Goal: Information Seeking & Learning: Find contact information

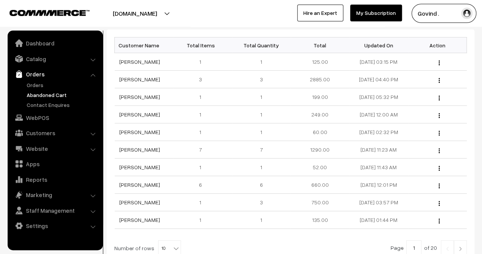
scroll to position [117, 0]
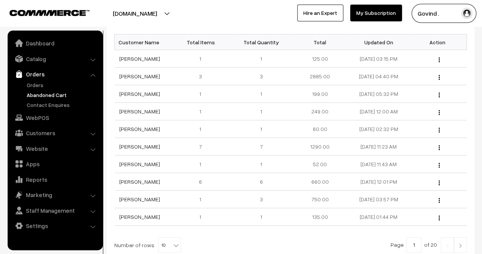
click at [462, 244] on img at bounding box center [460, 245] width 7 height 5
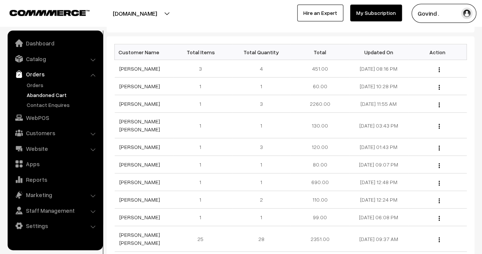
scroll to position [198, 0]
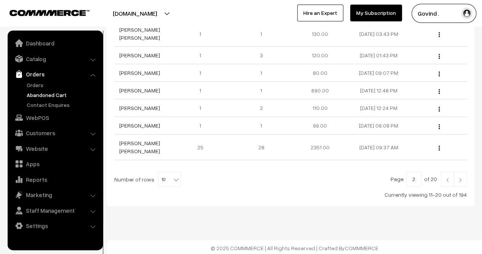
click at [448, 177] on img at bounding box center [447, 179] width 7 height 5
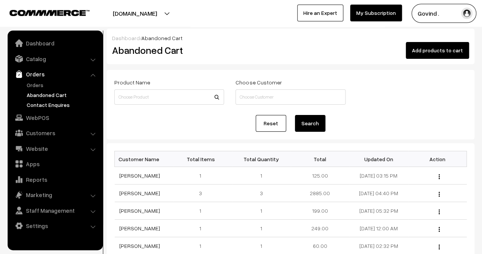
click at [53, 103] on link "Contact Enquires" at bounding box center [63, 105] width 76 height 8
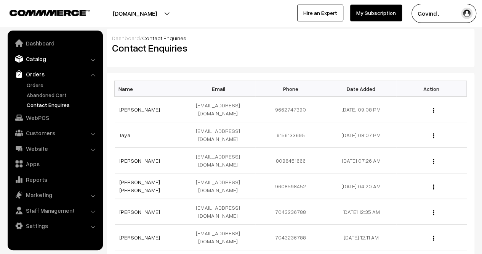
click at [47, 61] on link "Catalog" at bounding box center [55, 59] width 91 height 14
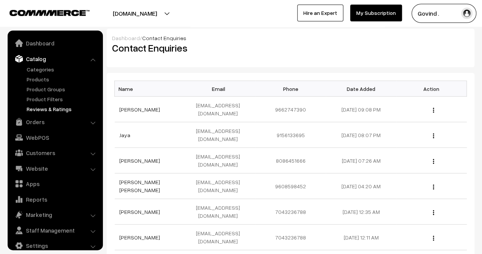
click at [49, 109] on link "Reviews & Ratings" at bounding box center [63, 109] width 76 height 8
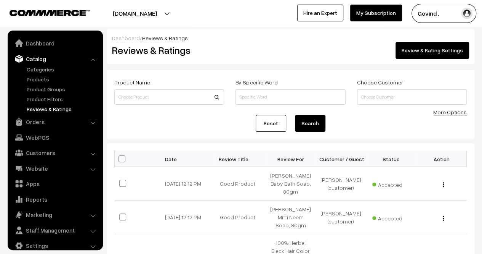
scroll to position [10, 0]
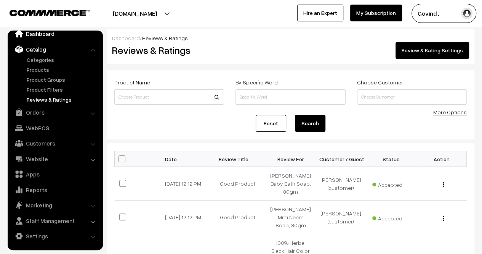
click at [47, 37] on link "Dashboard" at bounding box center [55, 34] width 91 height 14
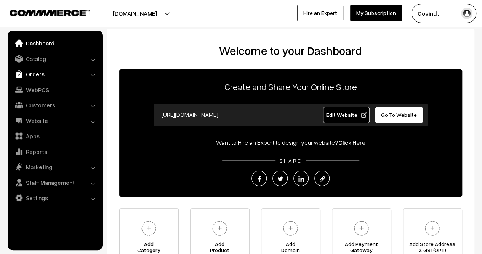
click at [40, 73] on link "Orders" at bounding box center [55, 74] width 91 height 14
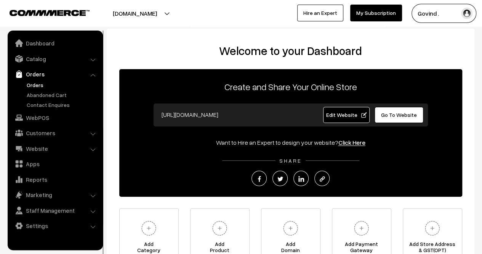
click at [40, 83] on link "Orders" at bounding box center [63, 85] width 76 height 8
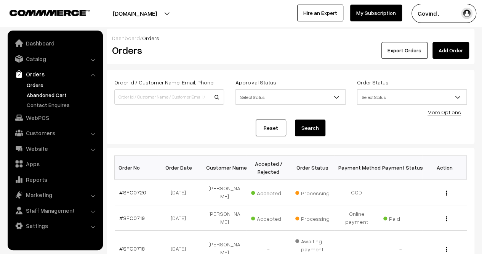
click at [40, 91] on link "Abandoned Cart" at bounding box center [63, 95] width 76 height 8
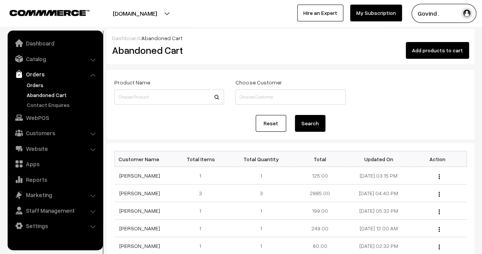
click at [34, 81] on link "Orders" at bounding box center [63, 85] width 76 height 8
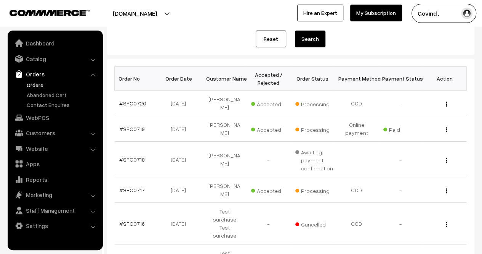
scroll to position [85, 0]
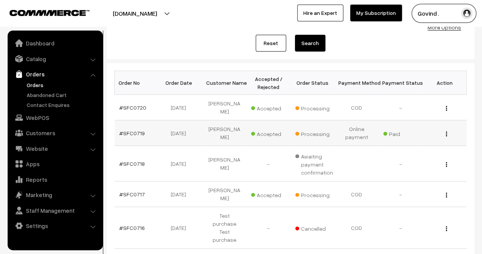
click at [447, 131] on img "button" at bounding box center [446, 133] width 1 height 5
click at [424, 140] on link "View" at bounding box center [413, 144] width 65 height 17
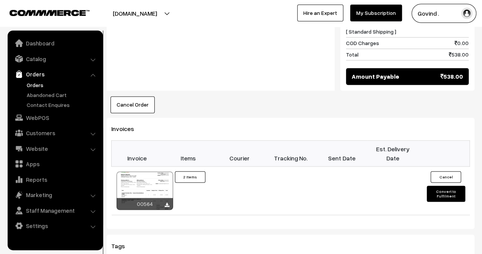
scroll to position [483, 0]
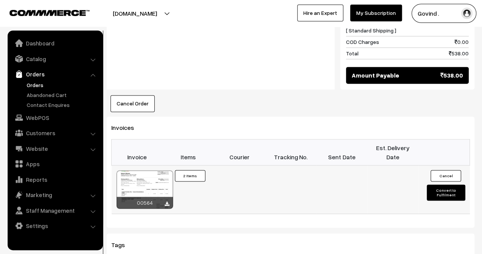
click at [449, 184] on button "Convert to Fulfilment" at bounding box center [446, 192] width 38 height 16
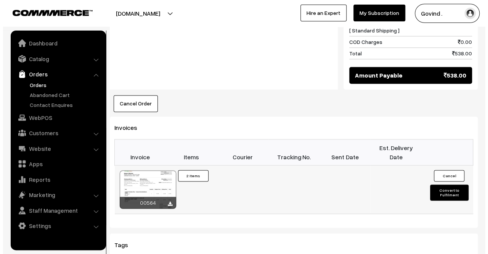
scroll to position [482, 0]
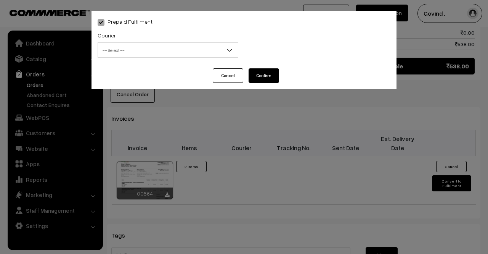
click at [170, 43] on span "-- Select --" at bounding box center [168, 49] width 141 height 15
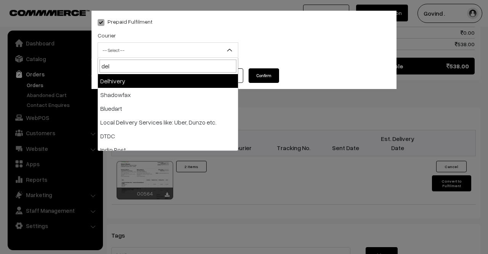
type input "delh"
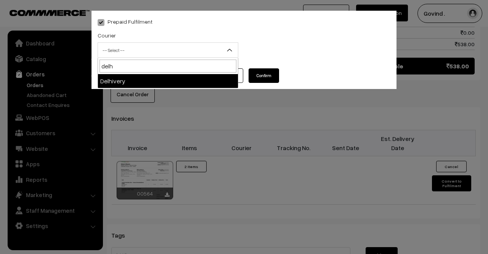
select select "4"
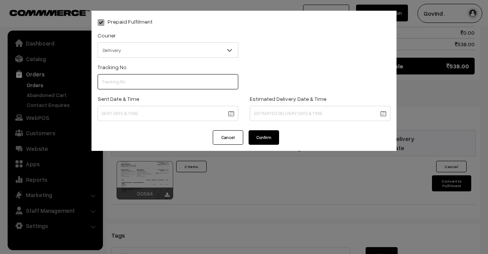
click at [161, 84] on input "text" at bounding box center [168, 81] width 141 height 15
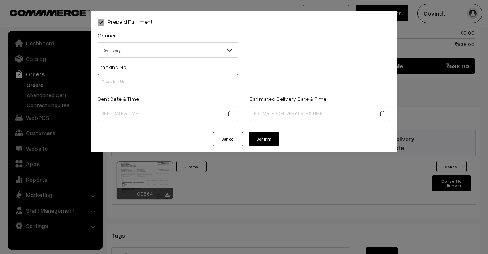
paste input "35692511354242"
type input "35692511354242"
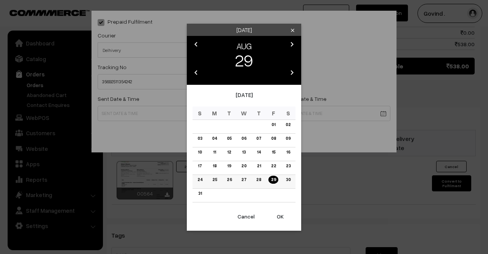
click at [272, 178] on link "29" at bounding box center [274, 179] width 10 height 8
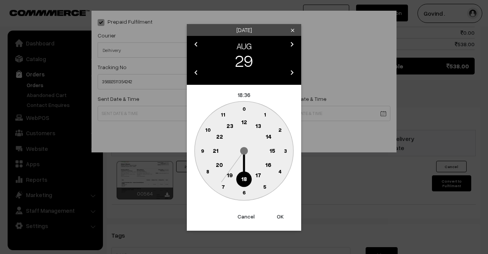
click at [245, 120] on text "12" at bounding box center [244, 121] width 6 height 7
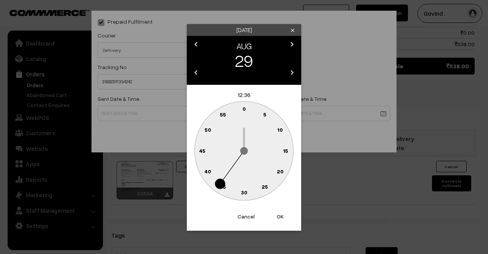
click at [245, 112] on circle at bounding box center [248, 110] width 10 height 10
type input "29-08-2025 12:01"
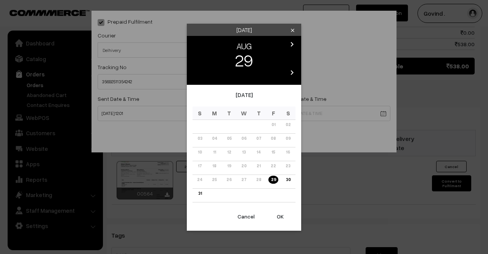
click at [289, 44] on icon "chevron_right" at bounding box center [292, 44] width 9 height 9
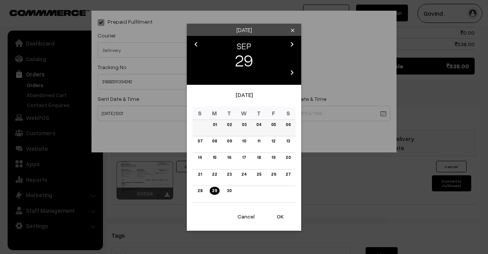
click at [272, 124] on link "05" at bounding box center [273, 125] width 9 height 8
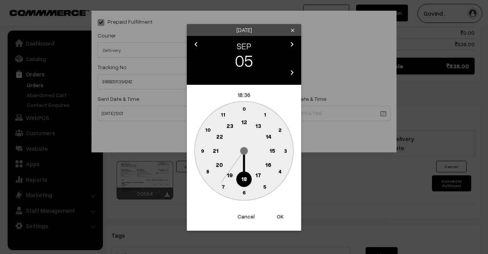
click at [246, 174] on circle at bounding box center [244, 179] width 16 height 16
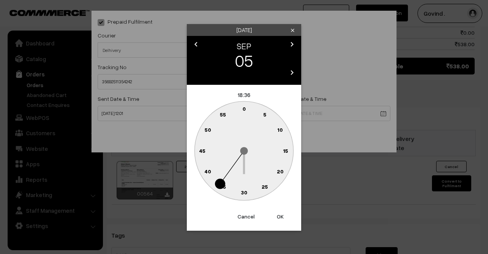
click at [243, 107] on text "0" at bounding box center [244, 108] width 3 height 6
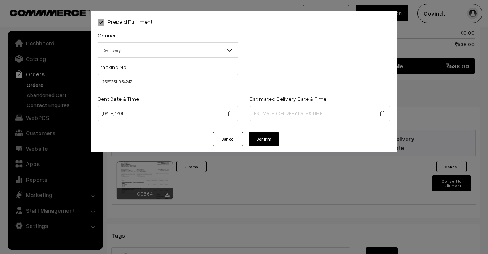
type input "05-09-2025 18:00"
click at [267, 142] on button "Confirm" at bounding box center [264, 139] width 31 height 14
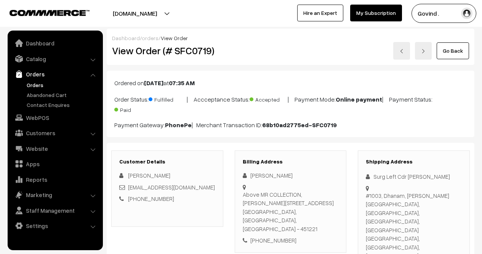
scroll to position [484, 0]
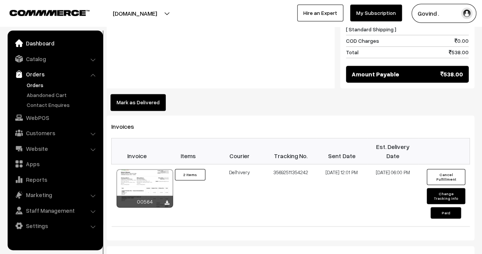
click at [44, 45] on link "Dashboard" at bounding box center [55, 43] width 91 height 14
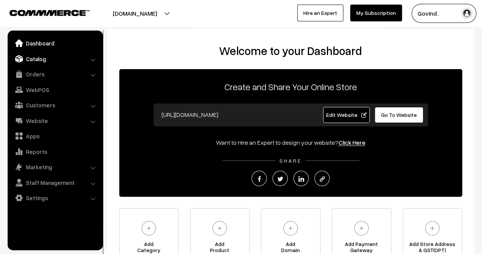
click at [46, 58] on link "Catalog" at bounding box center [55, 59] width 91 height 14
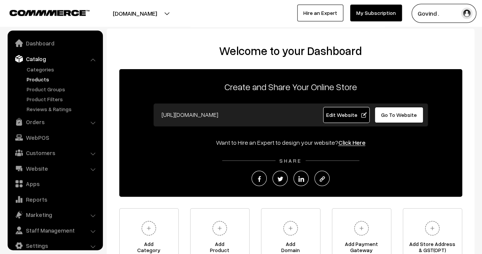
click at [42, 77] on link "Products" at bounding box center [63, 79] width 76 height 8
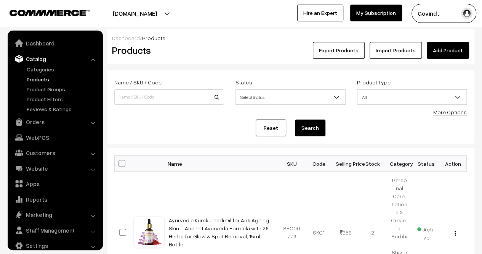
scroll to position [10, 0]
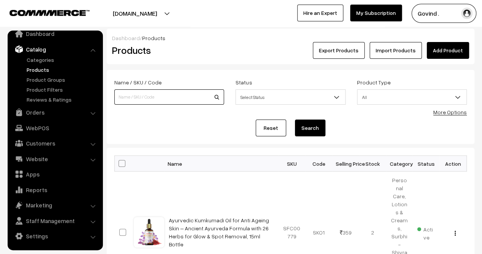
click at [171, 95] on input at bounding box center [169, 96] width 110 height 15
click at [295, 119] on button "Search" at bounding box center [310, 127] width 31 height 17
type input "breathon]]"
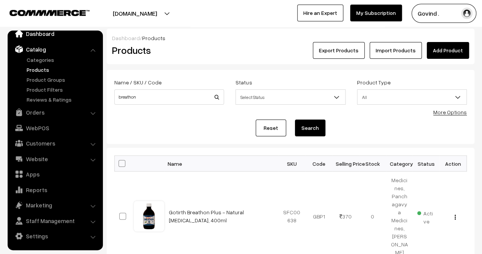
click at [50, 38] on link "Dashboard" at bounding box center [55, 34] width 91 height 14
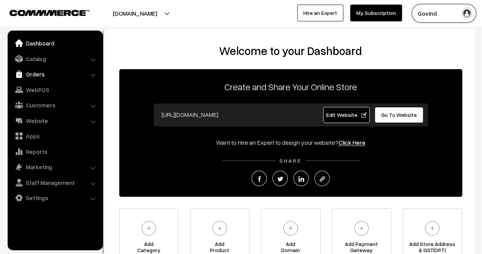
click at [42, 74] on link "Orders" at bounding box center [55, 74] width 91 height 14
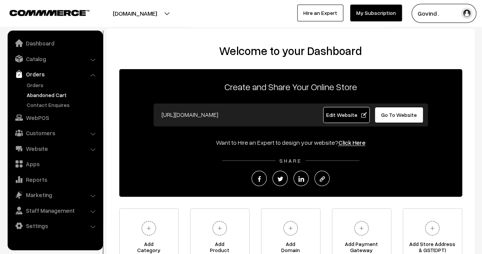
click at [37, 92] on link "Abandoned Cart" at bounding box center [63, 95] width 76 height 8
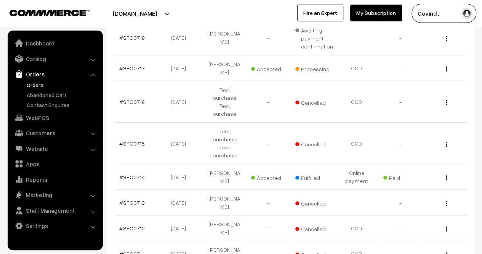
scroll to position [267, 0]
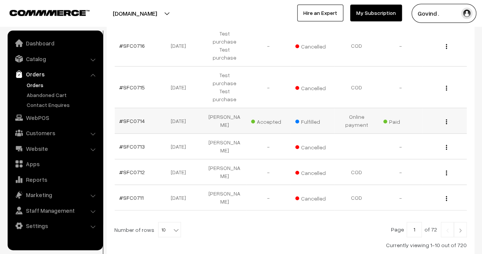
click at [447, 118] on button "button" at bounding box center [447, 121] width 2 height 6
click at [413, 124] on link "View" at bounding box center [413, 132] width 65 height 17
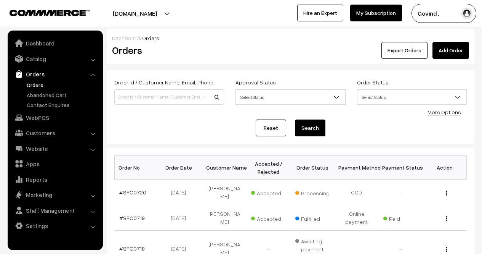
scroll to position [267, 0]
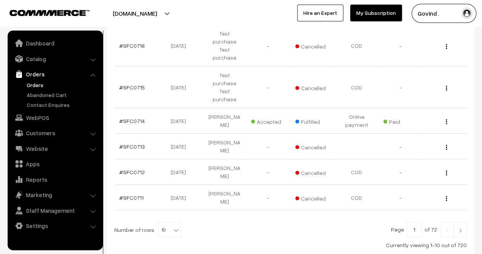
click at [463, 222] on link at bounding box center [460, 229] width 13 height 15
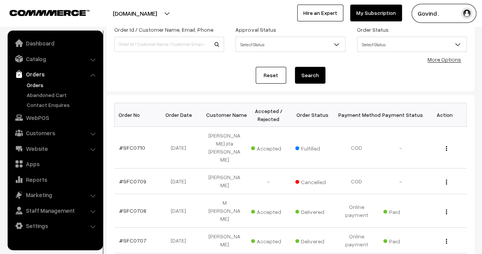
scroll to position [269, 0]
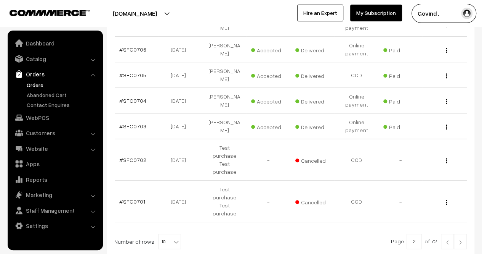
click at [445, 240] on img at bounding box center [447, 242] width 7 height 5
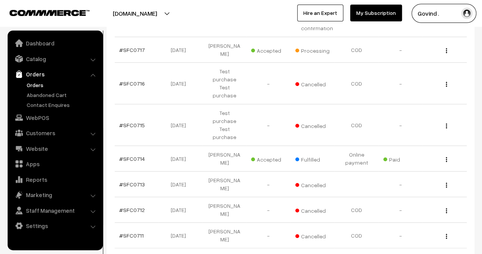
scroll to position [227, 0]
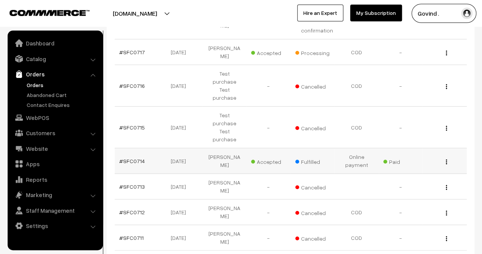
click at [447, 159] on img "button" at bounding box center [446, 161] width 1 height 5
click at [418, 164] on link "View" at bounding box center [413, 172] width 65 height 17
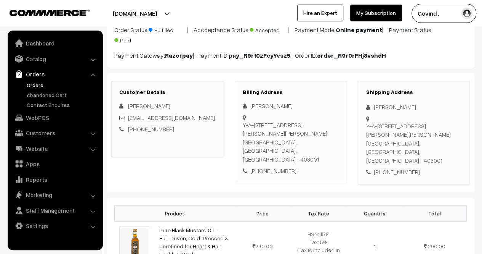
scroll to position [68, 0]
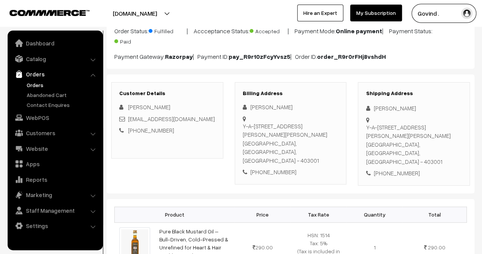
drag, startPoint x: 373, startPoint y: 106, endPoint x: 441, endPoint y: 109, distance: 67.2
click at [441, 109] on div "Kaustubh Sakhardande" at bounding box center [414, 108] width 96 height 9
copy div "Kaustubh Sakhardande"
drag, startPoint x: 190, startPoint y: 117, endPoint x: 128, endPoint y: 121, distance: 62.3
click at [128, 121] on div "bobby81276@gmail.com" at bounding box center [167, 118] width 96 height 9
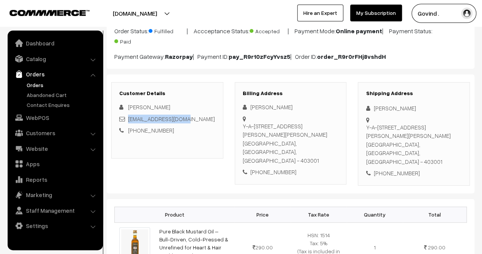
copy link "bobby81276@gmail.com"
drag, startPoint x: 380, startPoint y: 143, endPoint x: 368, endPoint y: 128, distance: 19.8
click at [368, 128] on div "Y-A-8, Sakhardande Apts, Fr Agnelo Road, Altino, Panaji, Goa Panaji, Goa, India…" at bounding box center [414, 144] width 96 height 43
click at [396, 135] on div "Y-A-8, Sakhardande Apts, Fr Agnelo Road, Altino, Panaji, Goa Panaji, Goa, India…" at bounding box center [414, 144] width 96 height 43
drag, startPoint x: 423, startPoint y: 135, endPoint x: 367, endPoint y: 129, distance: 56.9
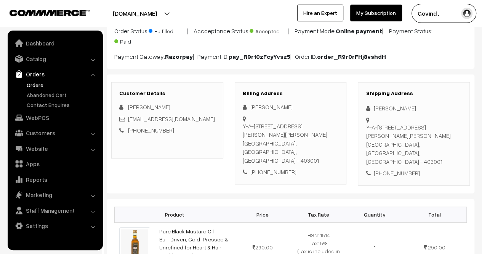
click at [367, 129] on div "Y-A-8, Sakhardande Apts, Fr Agnelo Road, Altino, Panaji, Goa Panaji, Goa, India…" at bounding box center [414, 144] width 96 height 43
copy div "Y-A-8, Sakhardande Apts, Fr Agnelo Road, Altino, Panaji, Goa"
click at [417, 143] on div "Y-A-8, Sakhardande Apts, Fr Agnelo Road, Altino, Panaji, Goa Panaji, Goa, India…" at bounding box center [414, 144] width 96 height 43
copy div "403001"
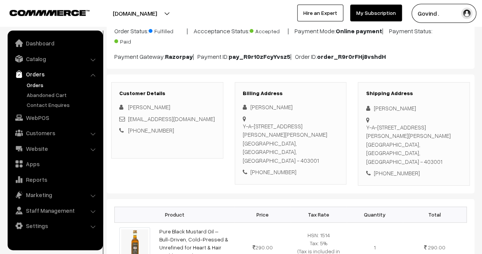
click at [399, 169] on div "+91 8830607099" at bounding box center [414, 173] width 96 height 9
copy div "8830607099"
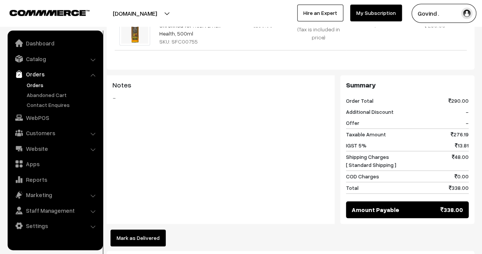
scroll to position [0, 0]
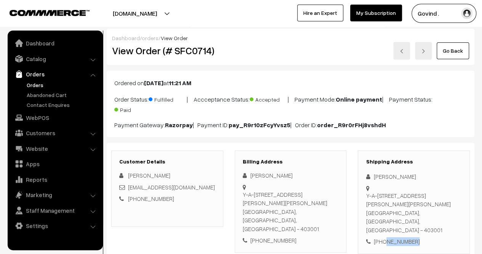
click at [457, 47] on link "Go Back" at bounding box center [453, 50] width 32 height 17
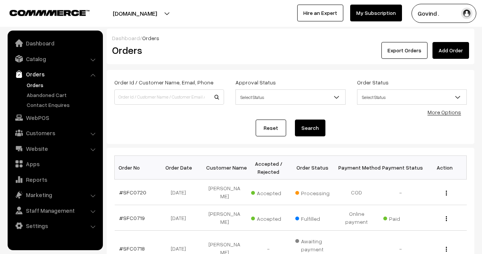
scroll to position [267, 0]
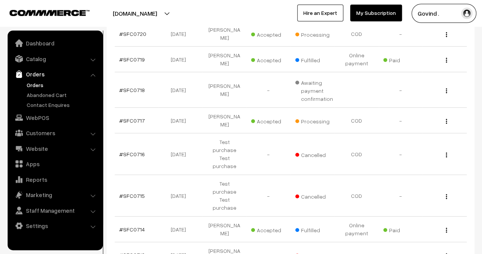
scroll to position [157, 0]
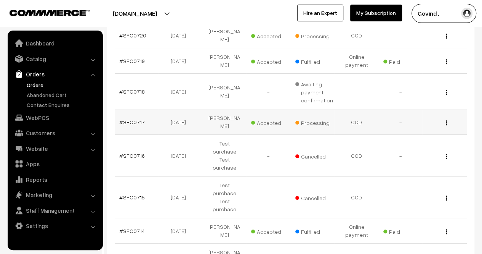
click at [447, 120] on img "button" at bounding box center [446, 122] width 1 height 5
click at [420, 125] on link "View" at bounding box center [413, 133] width 65 height 17
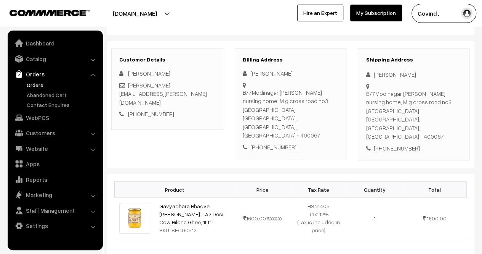
scroll to position [83, 0]
click at [482, 81] on html "Thank you for showing interest. Our team will call you shortly. Close [DOMAIN_N…" at bounding box center [241, 44] width 482 height 254
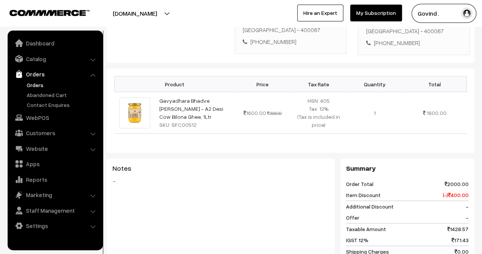
scroll to position [76, 0]
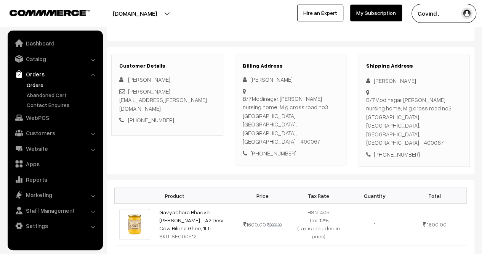
click at [440, 117] on div "B/7Modinagar [PERSON_NAME] nursing home, [STREET_ADDRESS]" at bounding box center [414, 120] width 96 height 51
click at [440, 117] on div "B/7Modinagar opp paras nursing home, M.g.cross road no3 Kandivali West Mumbai, …" at bounding box center [414, 120] width 96 height 51
copy div "400067"
click at [397, 150] on div "+91 9820872808" at bounding box center [414, 154] width 96 height 9
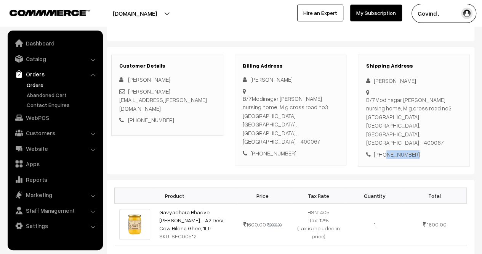
copy div "9820872808"
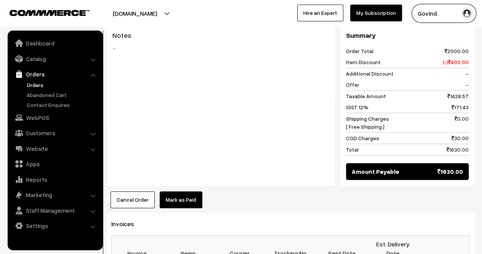
scroll to position [0, 0]
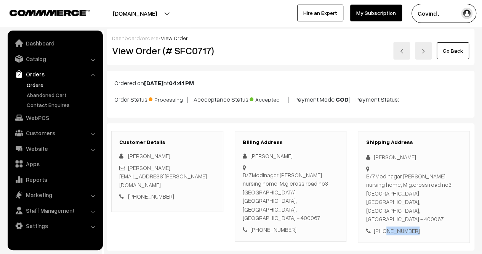
click at [454, 48] on link "Go Back" at bounding box center [453, 50] width 32 height 17
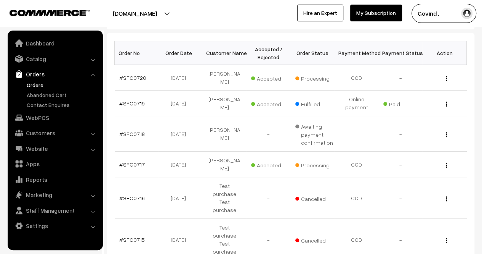
scroll to position [109, 0]
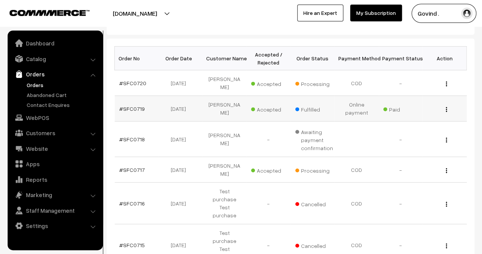
click at [448, 105] on div "View" at bounding box center [445, 109] width 35 height 8
click at [447, 107] on img "button" at bounding box center [446, 109] width 1 height 5
click at [419, 112] on link "View" at bounding box center [413, 120] width 65 height 17
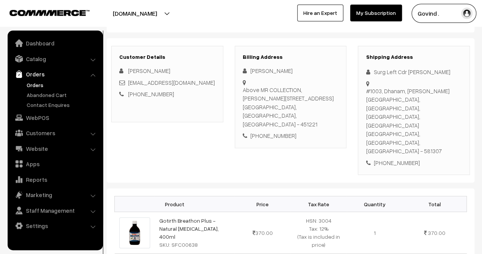
scroll to position [114, 0]
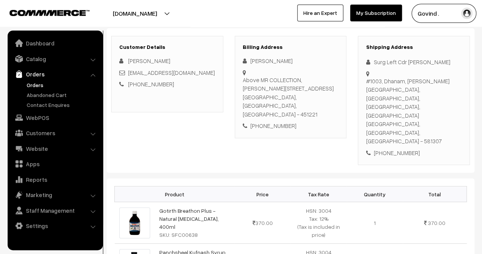
click at [482, 80] on html "Thank you for showing interest. Our team will call you shortly. Close [DOMAIN_N…" at bounding box center [241, 13] width 482 height 254
drag, startPoint x: 375, startPoint y: 60, endPoint x: 410, endPoint y: 58, distance: 35.1
click at [410, 58] on div "Surg Left Cdr [PERSON_NAME]" at bounding box center [414, 62] width 96 height 9
drag, startPoint x: 374, startPoint y: 59, endPoint x: 442, endPoint y: 56, distance: 68.7
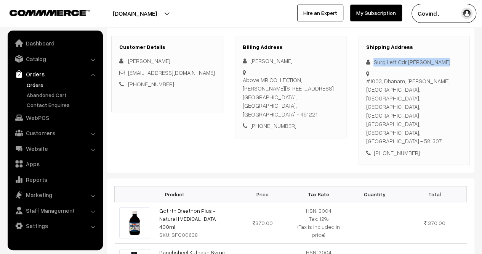
click at [442, 56] on div "Shipping Address Surg Left Cdr Sujay Nadiger #1003, Dhanam, Kamath Bay, Naval b…" at bounding box center [414, 100] width 112 height 129
copy div "Surg Left Cdr Sujay Nadiger"
drag, startPoint x: 401, startPoint y: 97, endPoint x: 371, endPoint y: 80, distance: 34.0
click at [371, 80] on div "#1003, Dhanam, Kamath Bay, Naval base, Arga, Karwar Uttara Kannada, Karnataka, …" at bounding box center [414, 111] width 96 height 69
copy div "#1003, Dhanam, Kamath Bay, Naval base, Arga, Karwar Uttara Kannada"
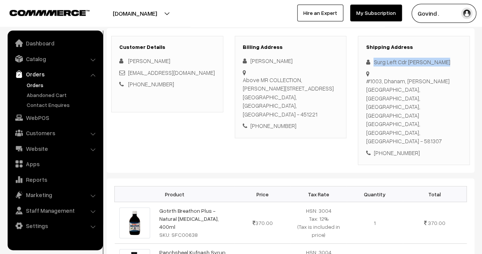
click at [375, 96] on div "#1003, Dhanam, Kamath Bay, Naval base, Arga, Karwar Uttara Kannada, Karnataka, …" at bounding box center [414, 111] width 96 height 69
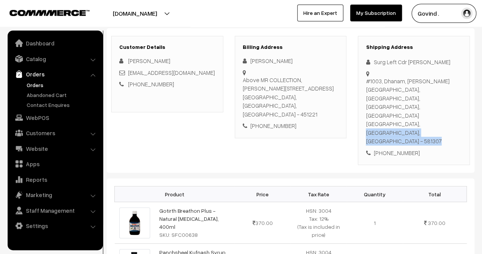
drag, startPoint x: 365, startPoint y: 96, endPoint x: 394, endPoint y: 97, distance: 29.0
click at [394, 97] on div "Shipping Address Surg Left Cdr Sujay Nadiger #1003, Dhanam, Kamath Bay, Naval b…" at bounding box center [414, 100] width 112 height 129
click at [394, 97] on div "#1003, Dhanam, Kamath Bay, Naval base, Arga, Karwar Uttara Kannada, Karnataka, …" at bounding box center [414, 111] width 96 height 69
drag, startPoint x: 402, startPoint y: 97, endPoint x: 368, endPoint y: 96, distance: 33.6
click at [368, 96] on div "#1003, Dhanam, Kamath Bay, Naval base, Arga, Karwar Uttara Kannada, Karnataka, …" at bounding box center [414, 111] width 96 height 69
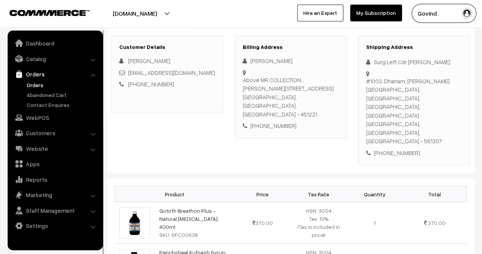
copy div "Uttara Kannada"
click at [371, 101] on div "#1003, Dhanam, Kamath Bay, Naval base, Arga, Karwar Uttara Kannada, Karnataka, …" at bounding box center [414, 111] width 96 height 69
copy div "581307"
click at [402, 148] on div "+91 9448215032" at bounding box center [414, 152] width 96 height 9
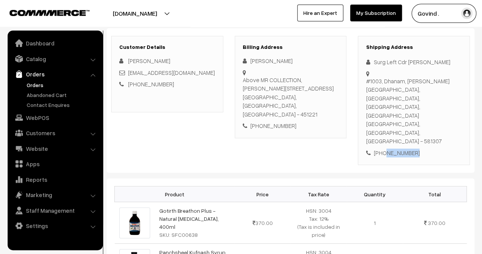
click at [402, 148] on div "+91 9448215032" at bounding box center [414, 152] width 96 height 9
copy div "9448215032"
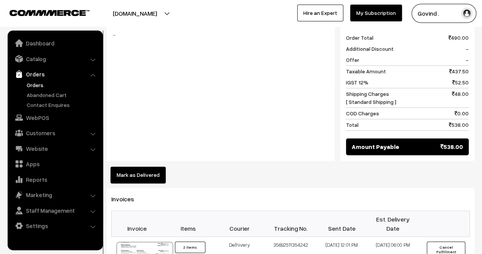
scroll to position [0, 0]
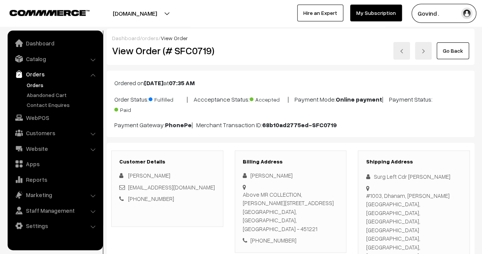
click at [458, 52] on link "Go Back" at bounding box center [453, 50] width 32 height 17
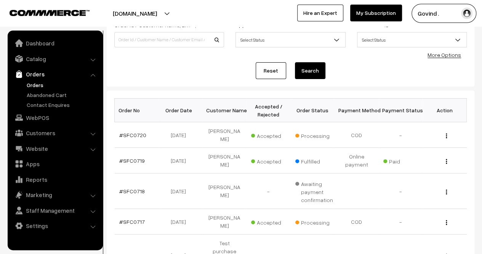
scroll to position [71, 0]
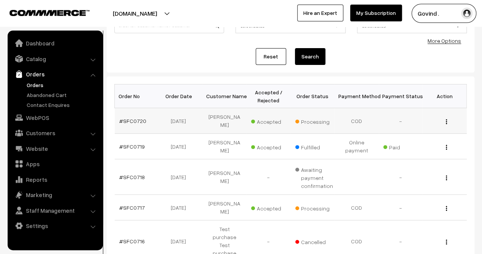
click at [446, 119] on img "button" at bounding box center [446, 121] width 1 height 5
click at [407, 141] on span "Paid" at bounding box center [403, 146] width 38 height 10
click at [447, 119] on img "button" at bounding box center [446, 121] width 1 height 5
click at [423, 124] on link "View" at bounding box center [413, 132] width 65 height 17
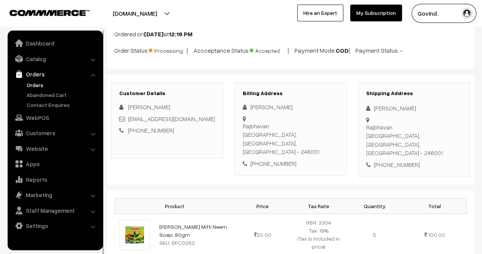
scroll to position [45, 0]
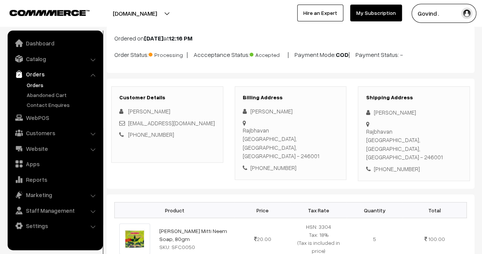
click at [482, 92] on html "Thank you for showing interest. Our team will call you shortly. Close [DOMAIN_N…" at bounding box center [241, 82] width 482 height 254
drag, startPoint x: 374, startPoint y: 111, endPoint x: 418, endPoint y: 113, distance: 44.3
click at [418, 113] on div "[PERSON_NAME]" at bounding box center [414, 112] width 96 height 9
copy div "[PERSON_NAME]"
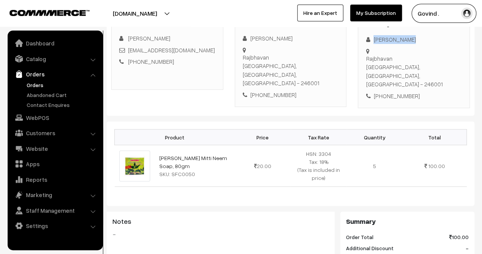
scroll to position [119, 0]
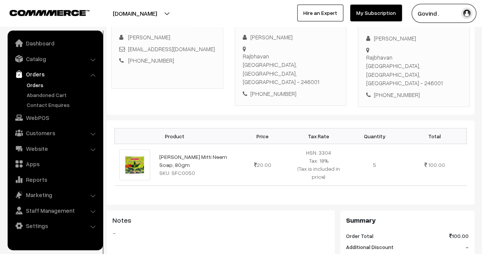
click at [388, 63] on div "Rajbhavan Lucknow, Uttar Pradesh, India - 246001" at bounding box center [414, 70] width 96 height 34
drag, startPoint x: 422, startPoint y: 64, endPoint x: 367, endPoint y: 56, distance: 55.5
click at [367, 56] on div "Rajbhavan Lucknow, Uttar Pradesh, India - 246001" at bounding box center [414, 70] width 96 height 34
copy div "Rajbhavan Lucknow, Uttar Pradesh"
click at [450, 64] on div "Rajbhavan Lucknow, Uttar Pradesh, India - 246001" at bounding box center [414, 70] width 96 height 34
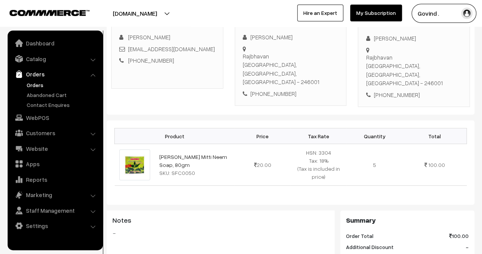
click at [450, 64] on div "Rajbhavan Lucknow, Uttar Pradesh, India - 246001" at bounding box center [414, 70] width 96 height 34
copy div "246001"
click at [397, 90] on div "+91 9119748509" at bounding box center [414, 94] width 96 height 9
copy div "9119748509"
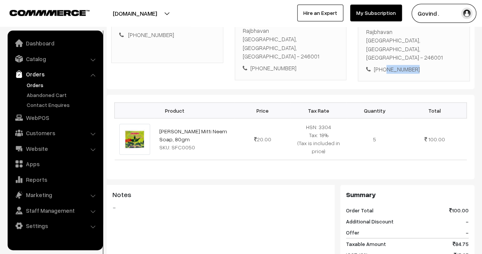
scroll to position [142, 0]
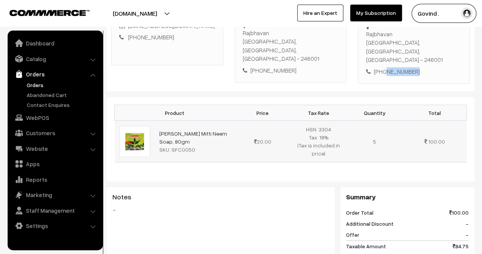
drag, startPoint x: 196, startPoint y: 121, endPoint x: 159, endPoint y: 112, distance: 37.9
click at [159, 121] on td "Surbhi Multani Mitti Neem Soap, 80gm SKU: SFC0050" at bounding box center [195, 142] width 80 height 42
copy link "Surbhi Multani Mitti Neem Soap, 80gm"
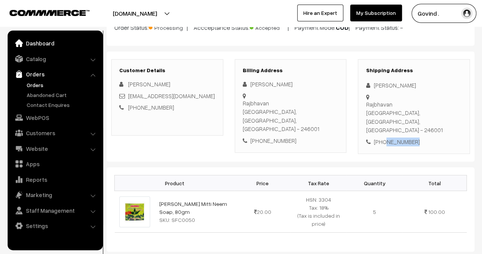
scroll to position [0, 0]
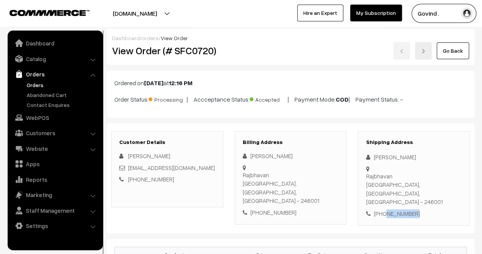
click at [452, 49] on link "Go Back" at bounding box center [453, 50] width 32 height 17
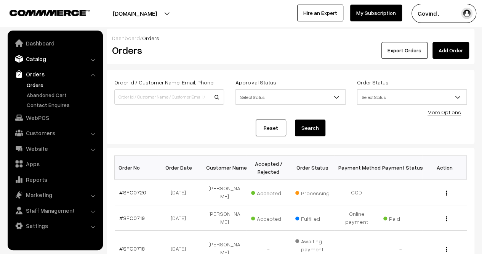
click at [46, 57] on link "Catalog" at bounding box center [55, 59] width 91 height 14
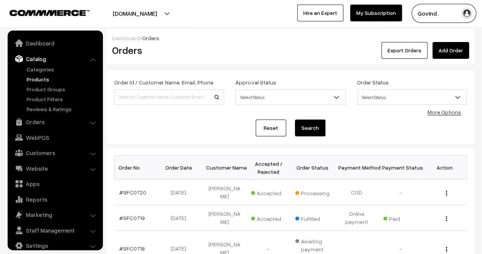
click at [42, 82] on link "Products" at bounding box center [63, 79] width 76 height 8
click at [31, 80] on link "Products" at bounding box center [63, 79] width 76 height 8
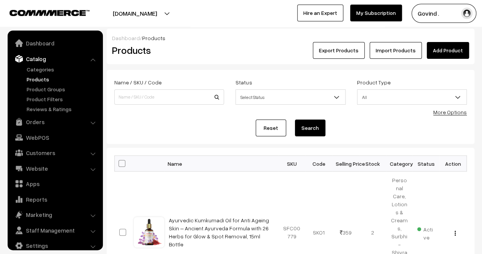
scroll to position [10, 0]
